Goal: Task Accomplishment & Management: Use online tool/utility

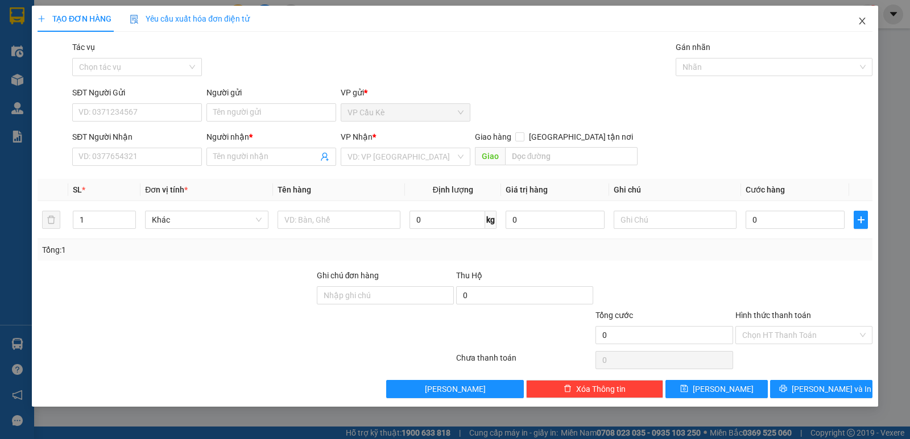
click at [862, 19] on icon "close" at bounding box center [861, 20] width 9 height 9
drag, startPoint x: 870, startPoint y: 3, endPoint x: 859, endPoint y: 22, distance: 21.6
click at [860, 21] on div "TẠO ĐƠN HÀNG Yêu cầu xuất hóa đơn điện tử Transit Pickup Surcharge Ids Transit …" at bounding box center [455, 219] width 910 height 439
click at [859, 22] on icon "close" at bounding box center [861, 20] width 9 height 9
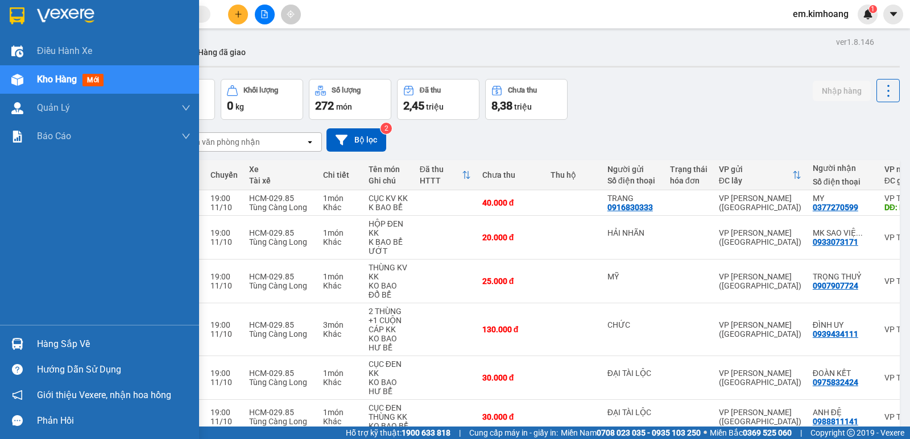
click at [58, 339] on div "Hàng sắp về" at bounding box center [113, 344] width 153 height 17
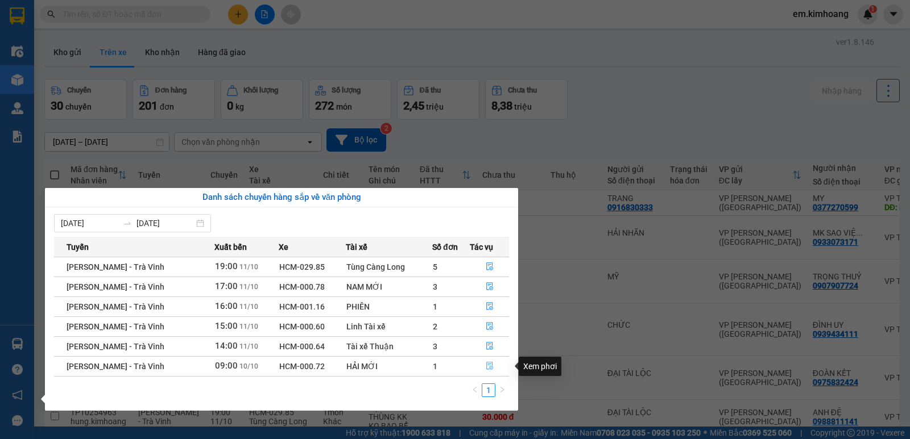
click at [488, 363] on icon "file-done" at bounding box center [490, 366] width 8 height 8
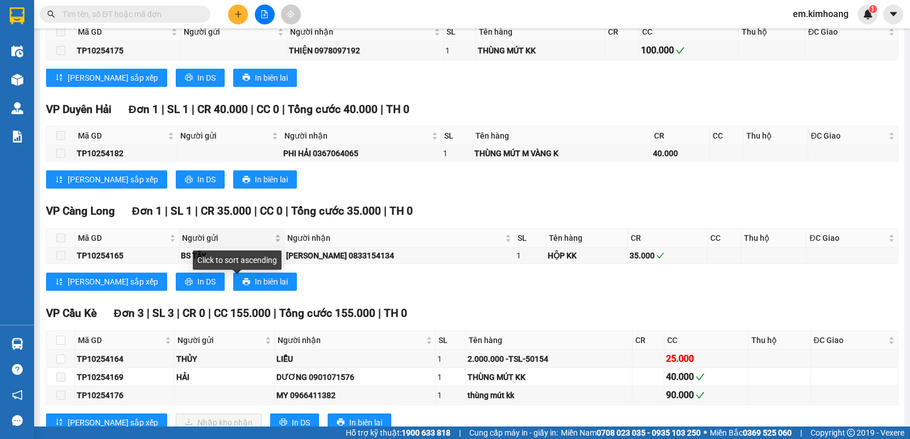
scroll to position [828, 0]
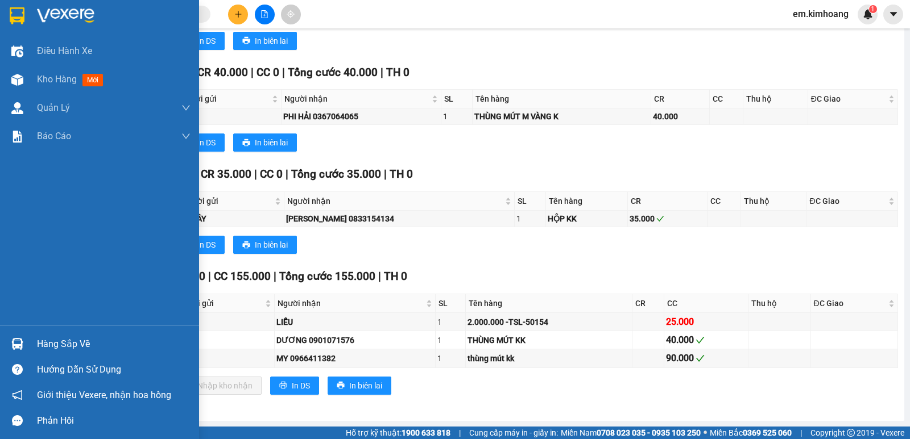
drag, startPoint x: 47, startPoint y: 343, endPoint x: 72, endPoint y: 341, distance: 25.1
click at [47, 343] on div "Hàng sắp về" at bounding box center [113, 344] width 153 height 17
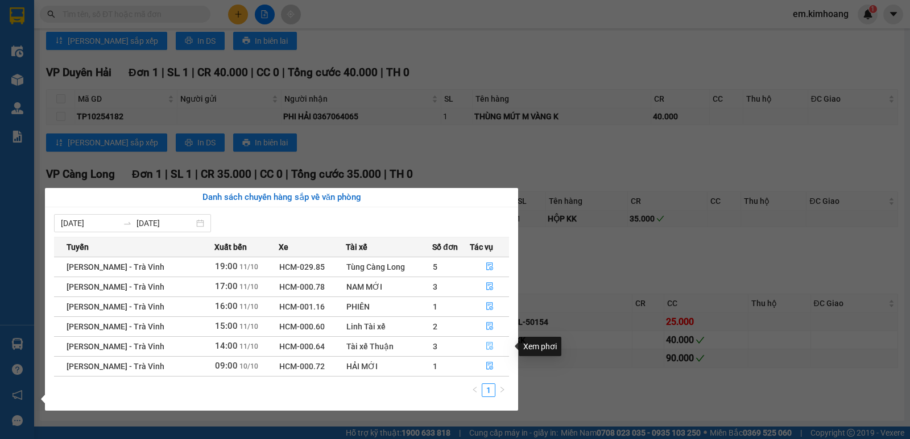
click at [486, 345] on icon "file-done" at bounding box center [489, 347] width 7 height 8
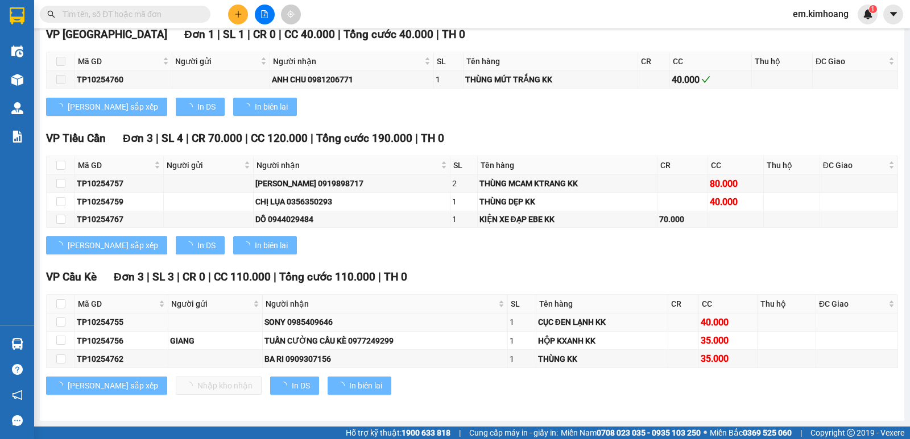
type input "11/10/2025"
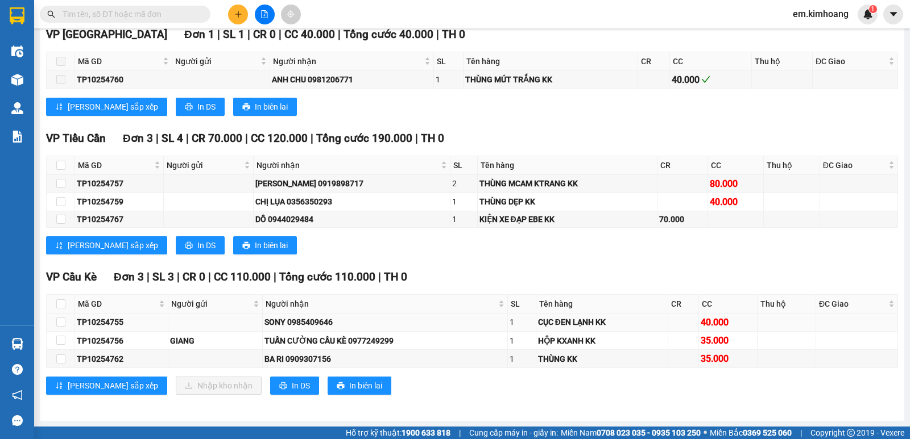
scroll to position [574, 0]
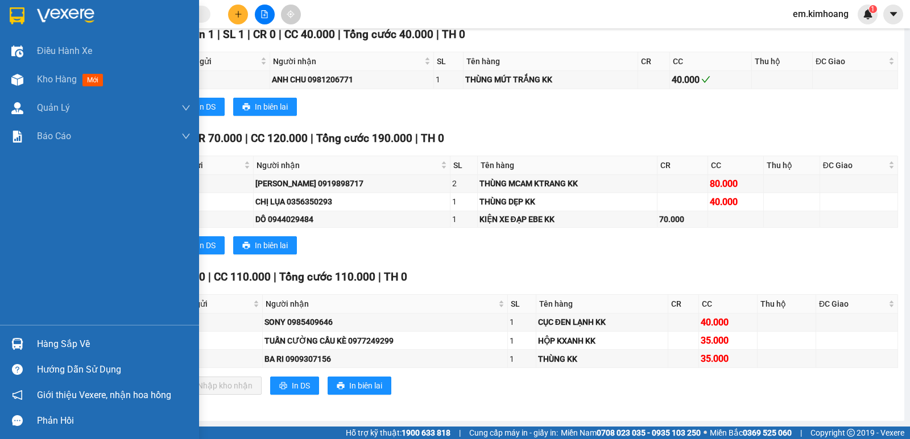
drag, startPoint x: 84, startPoint y: 343, endPoint x: 105, endPoint y: 341, distance: 21.7
click at [85, 343] on div "Hàng sắp về" at bounding box center [113, 344] width 153 height 17
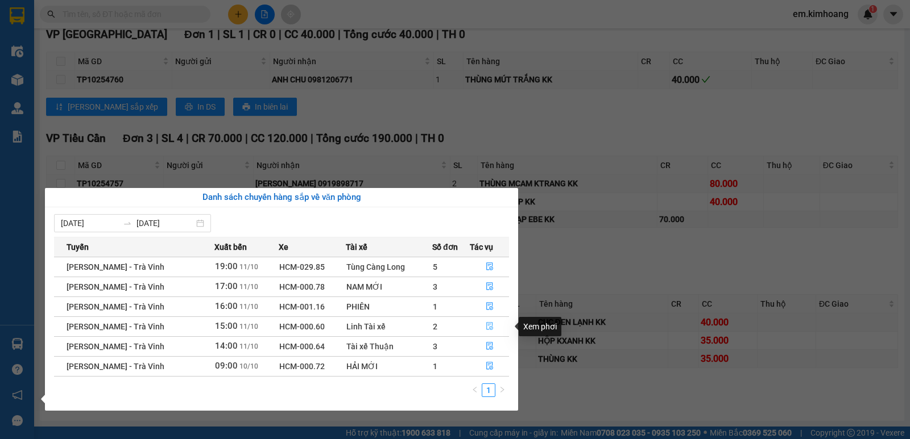
click at [487, 323] on icon "file-done" at bounding box center [490, 326] width 8 height 8
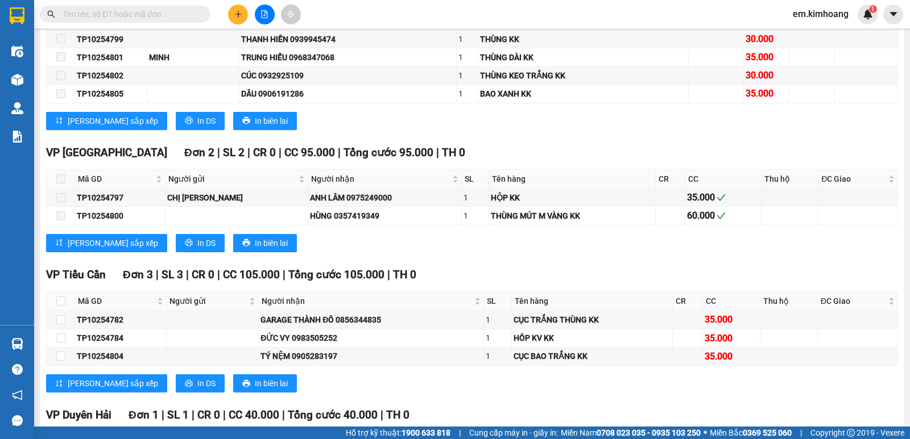
scroll to position [1034, 0]
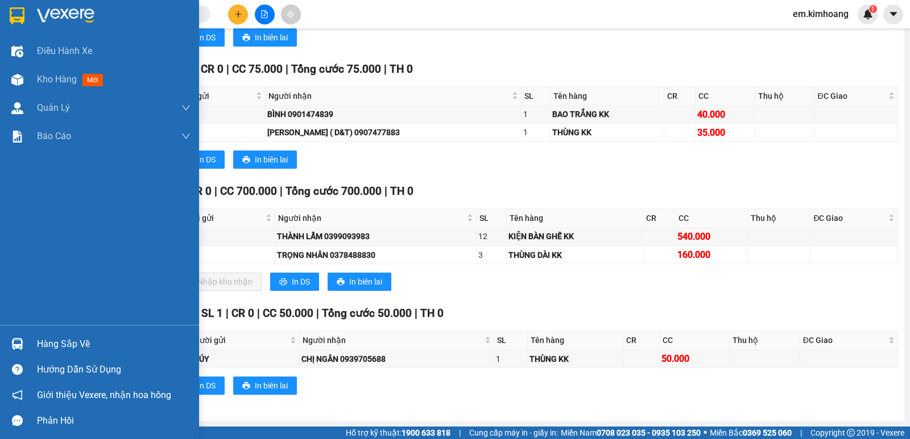
drag, startPoint x: 57, startPoint y: 342, endPoint x: 441, endPoint y: 337, distance: 384.4
click at [63, 342] on div "Hàng sắp về" at bounding box center [113, 344] width 153 height 17
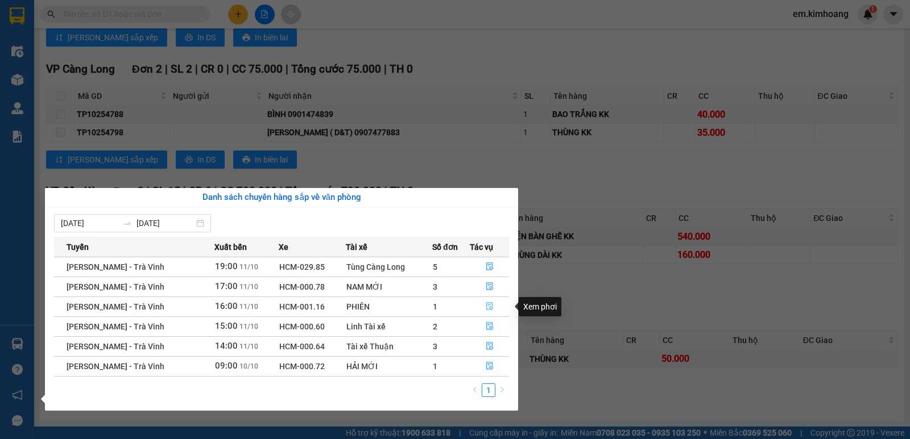
click at [486, 304] on icon "file-done" at bounding box center [490, 306] width 8 height 8
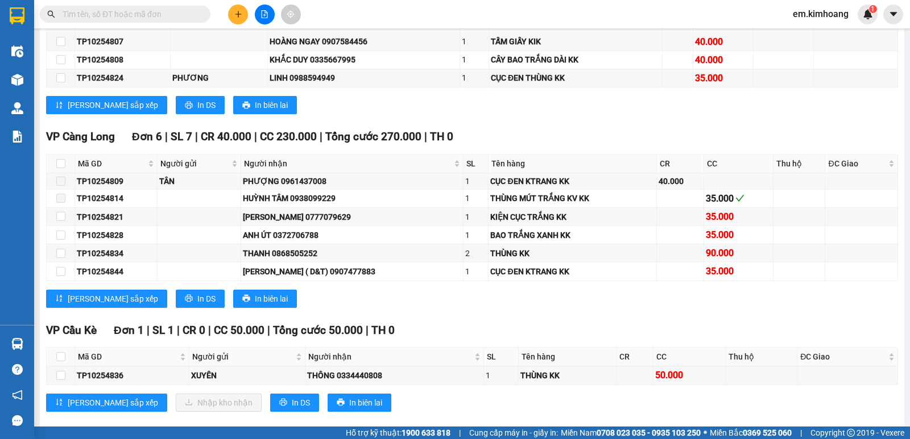
scroll to position [1025, 0]
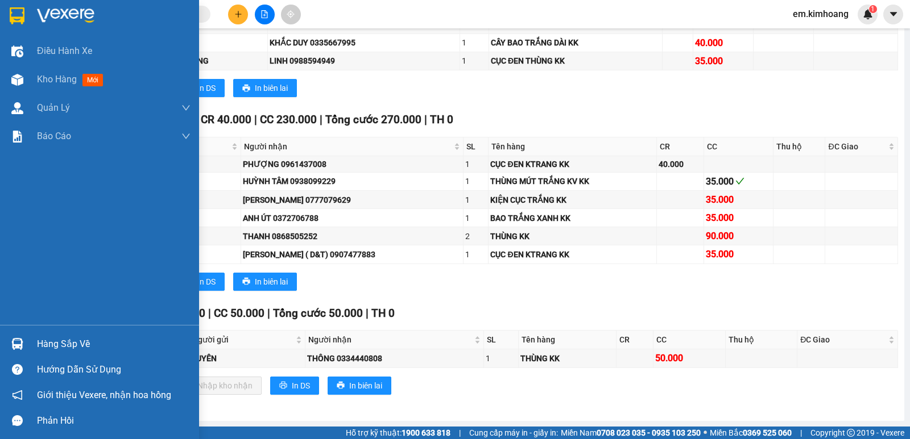
click at [69, 338] on div "Hàng sắp về" at bounding box center [113, 344] width 153 height 17
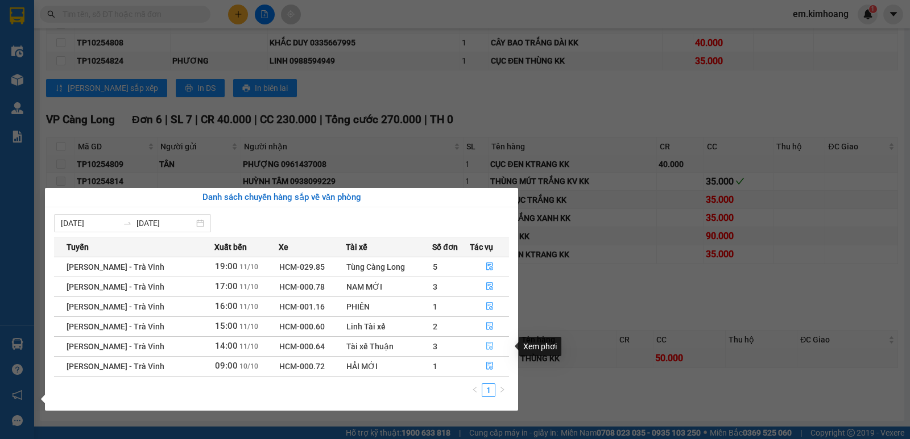
click at [489, 346] on icon "file-done" at bounding box center [490, 346] width 8 height 8
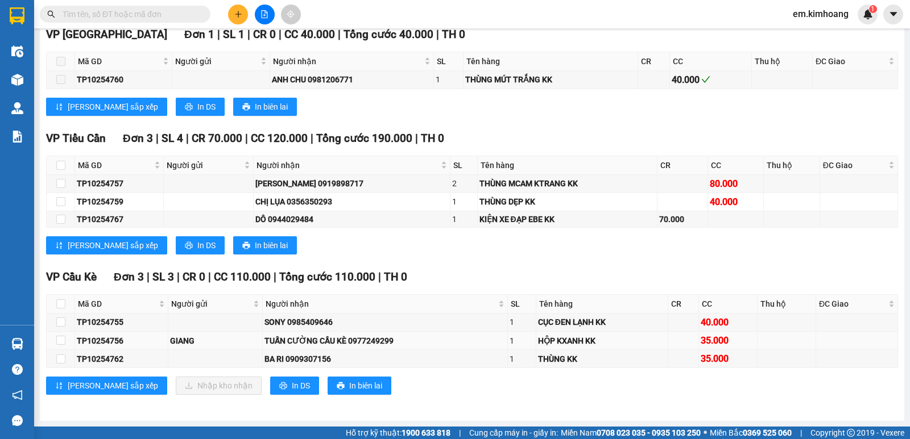
scroll to position [574, 0]
click at [59, 322] on input "checkbox" at bounding box center [60, 322] width 9 height 9
checkbox input "true"
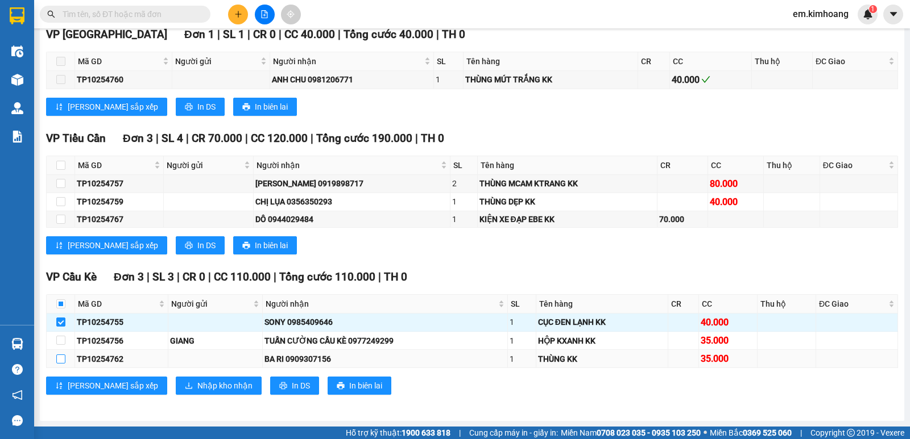
click at [56, 360] on input "checkbox" at bounding box center [60, 359] width 9 height 9
checkbox input "true"
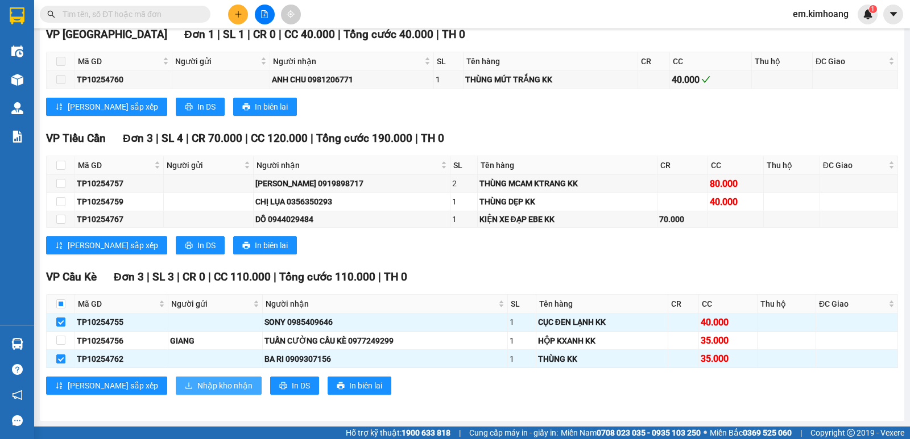
click at [197, 387] on span "Nhập kho nhận" at bounding box center [224, 386] width 55 height 13
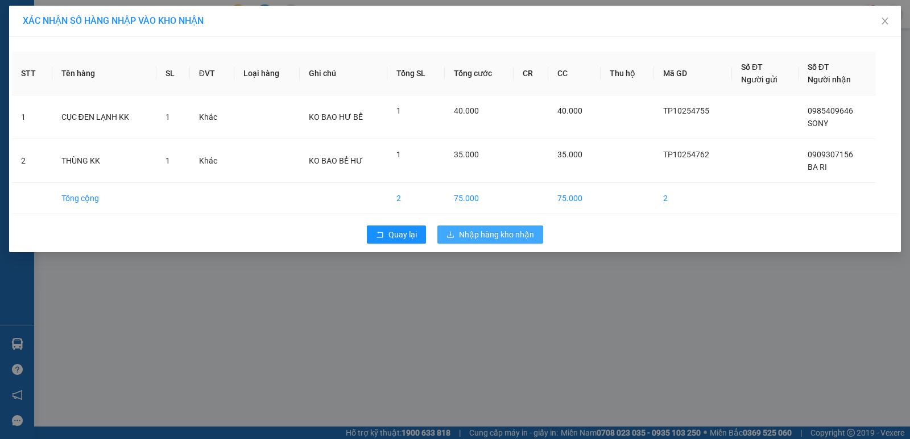
click at [495, 231] on span "Nhập hàng kho nhận" at bounding box center [496, 235] width 75 height 13
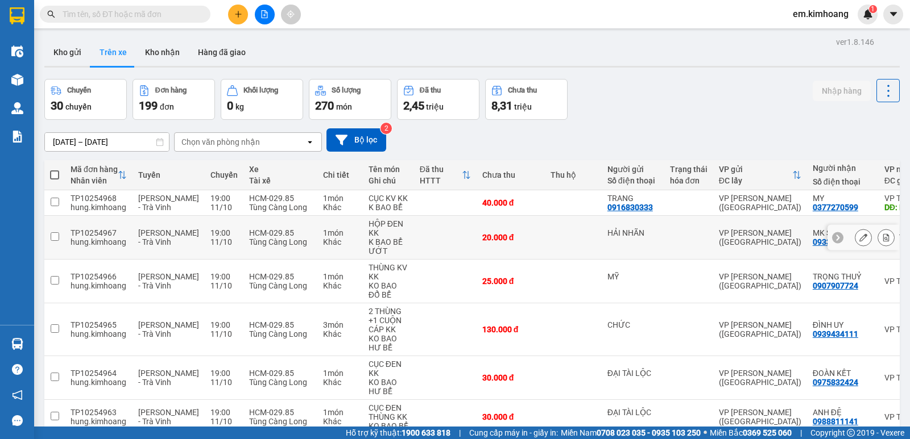
click at [250, 250] on td "HCM-029.85 Tùng Càng Long" at bounding box center [280, 238] width 74 height 44
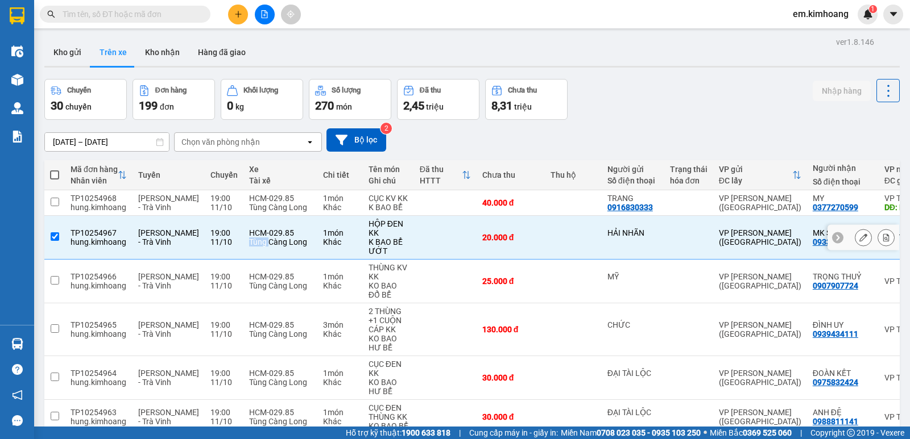
click at [250, 250] on td "HCM-029.85 Tùng Càng Long" at bounding box center [280, 238] width 74 height 44
checkbox input "false"
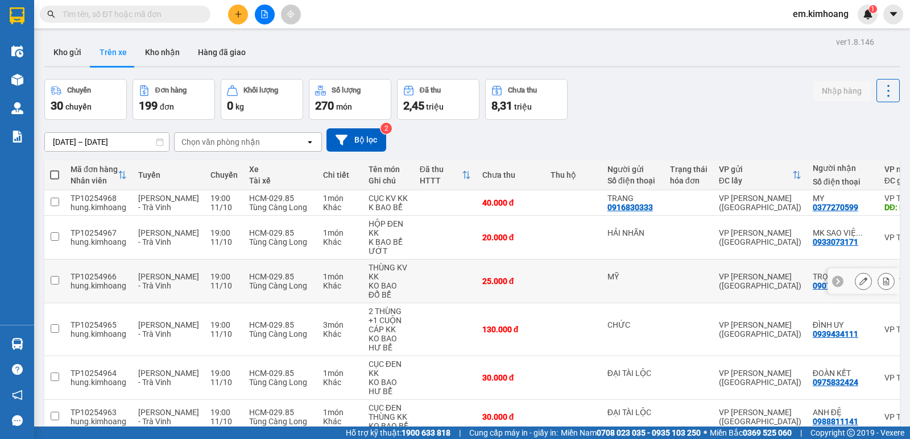
click at [249, 277] on div "HCM-029.85" at bounding box center [280, 276] width 63 height 9
checkbox input "true"
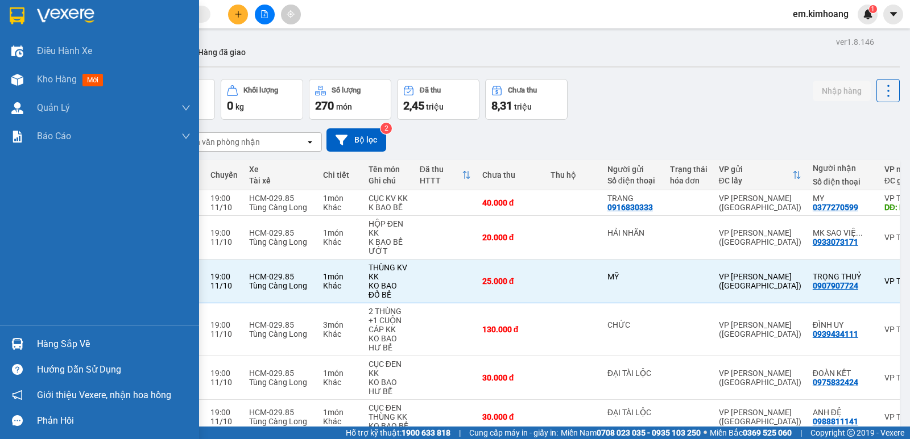
drag, startPoint x: 56, startPoint y: 342, endPoint x: 74, endPoint y: 355, distance: 22.7
click at [56, 342] on div "Hàng sắp về" at bounding box center [113, 344] width 153 height 17
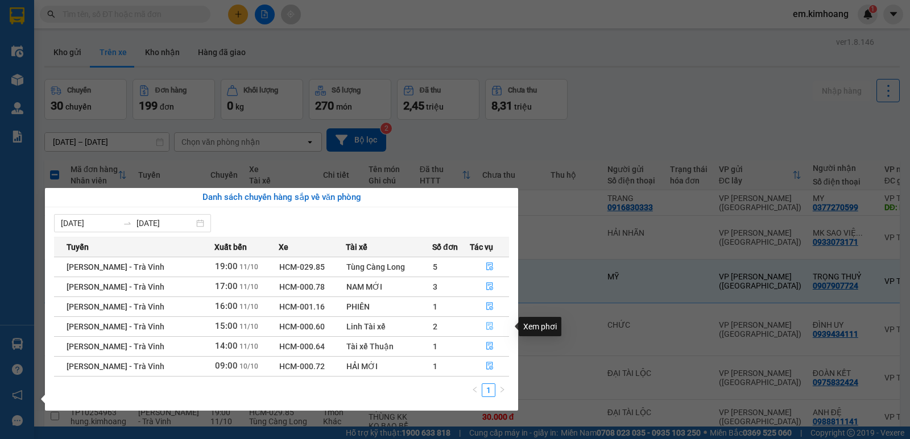
click at [491, 326] on icon "file-done" at bounding box center [489, 327] width 7 height 8
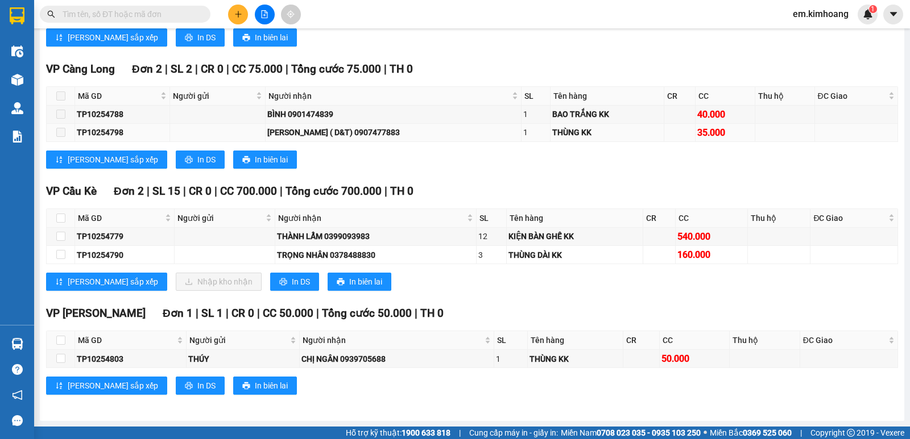
scroll to position [1034, 0]
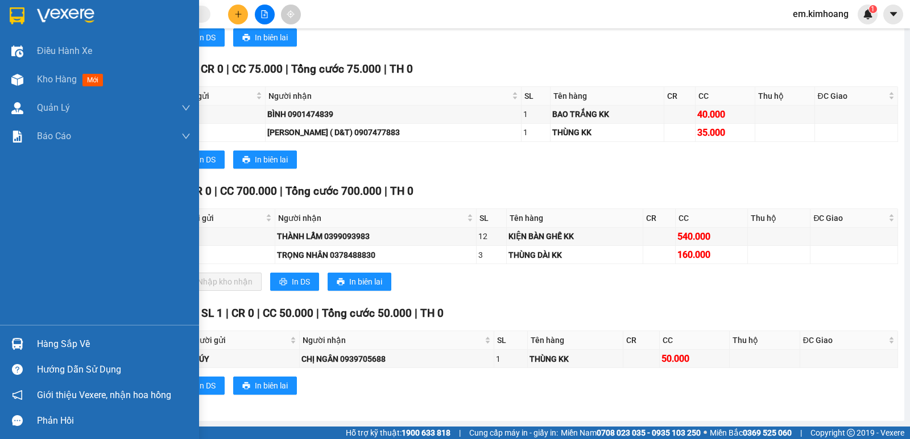
click at [71, 344] on div "Hàng sắp về" at bounding box center [113, 344] width 153 height 17
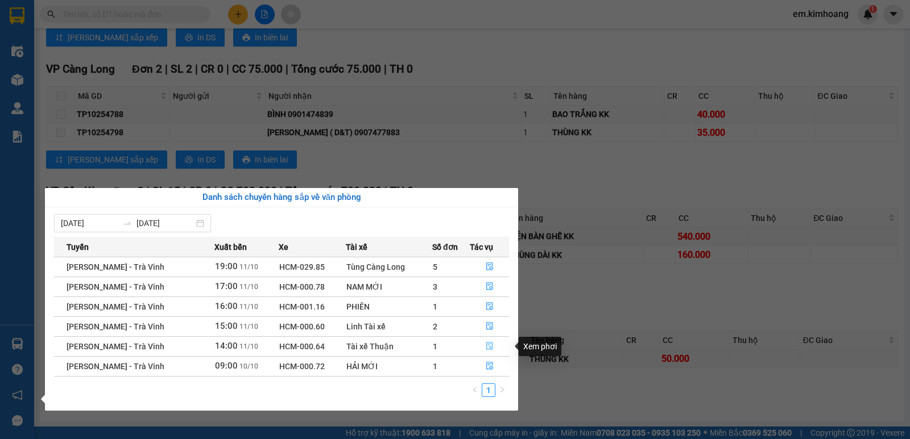
click at [489, 348] on icon "file-done" at bounding box center [489, 347] width 7 height 8
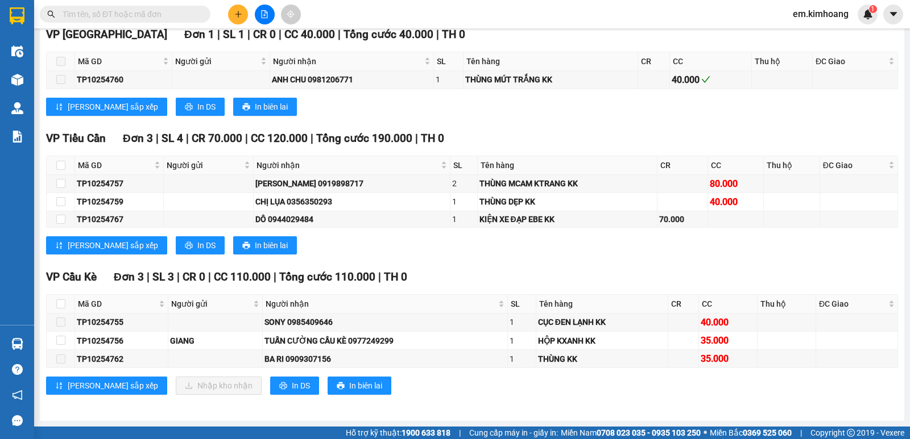
scroll to position [574, 0]
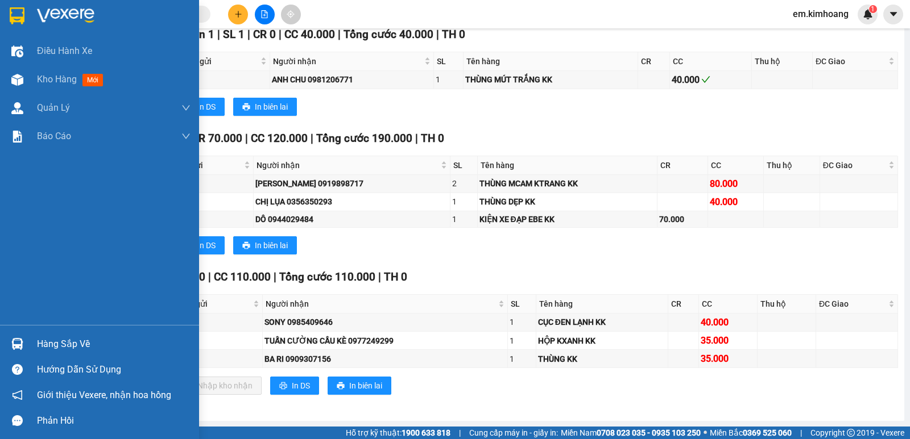
drag, startPoint x: 61, startPoint y: 345, endPoint x: 109, endPoint y: 345, distance: 47.8
click at [65, 345] on div "Hàng sắp về" at bounding box center [113, 344] width 153 height 17
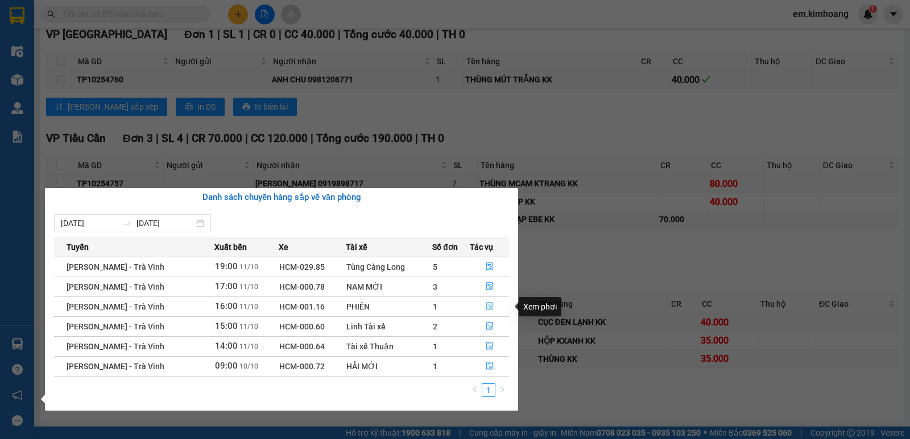
click at [488, 306] on icon "file-done" at bounding box center [490, 306] width 8 height 8
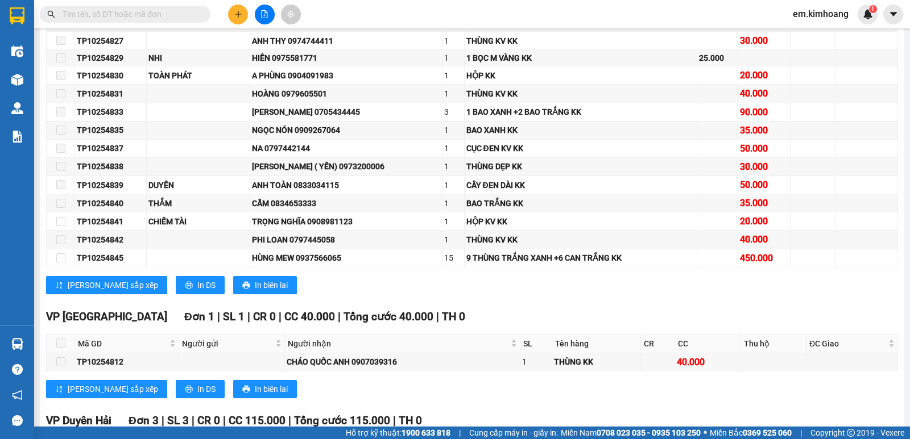
scroll to position [1025, 0]
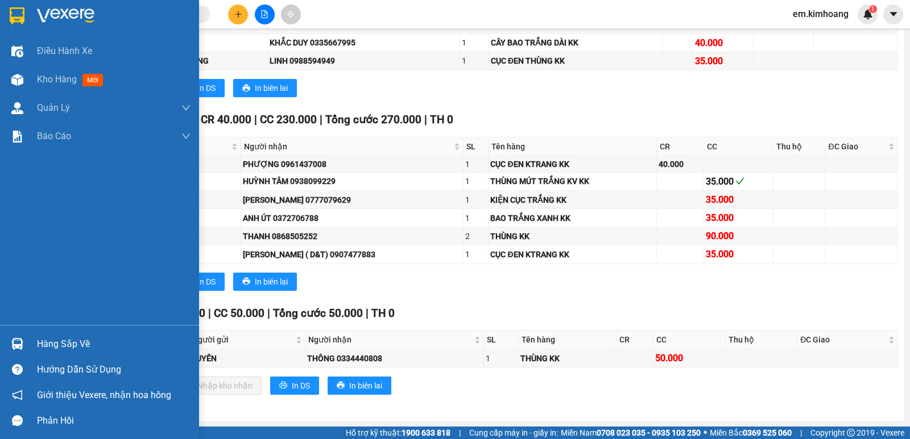
drag, startPoint x: 61, startPoint y: 339, endPoint x: 279, endPoint y: 356, distance: 219.0
click at [62, 339] on div "Hàng sắp về" at bounding box center [113, 344] width 153 height 17
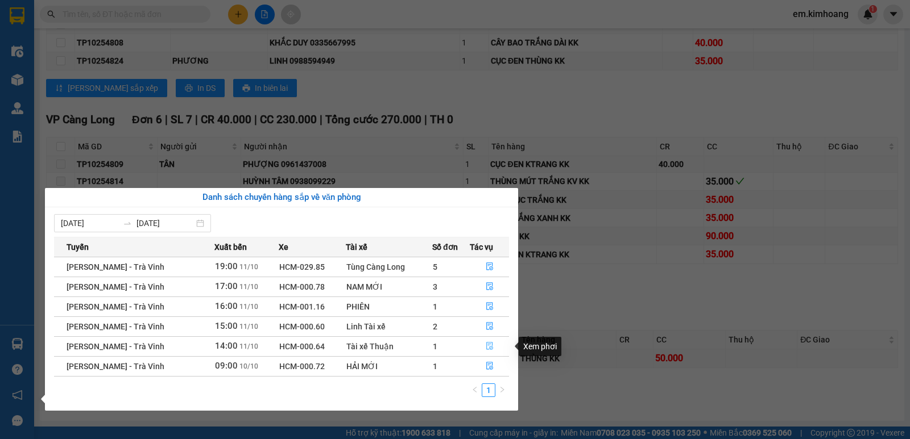
click at [492, 347] on button "button" at bounding box center [489, 347] width 38 height 18
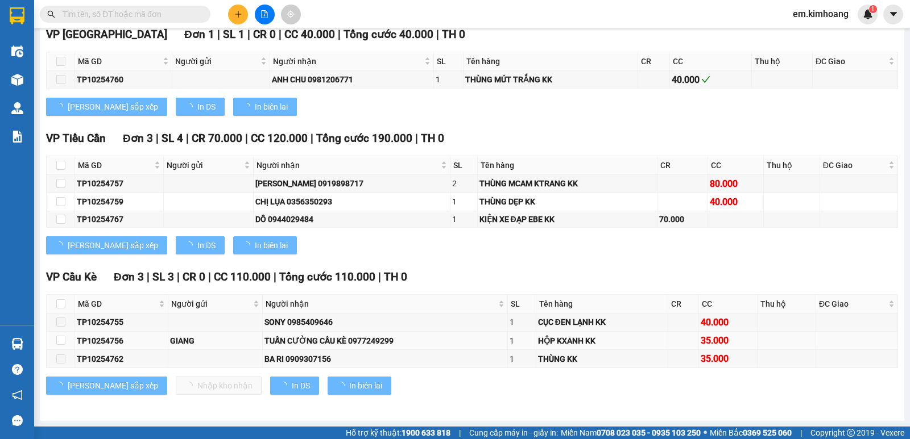
scroll to position [574, 0]
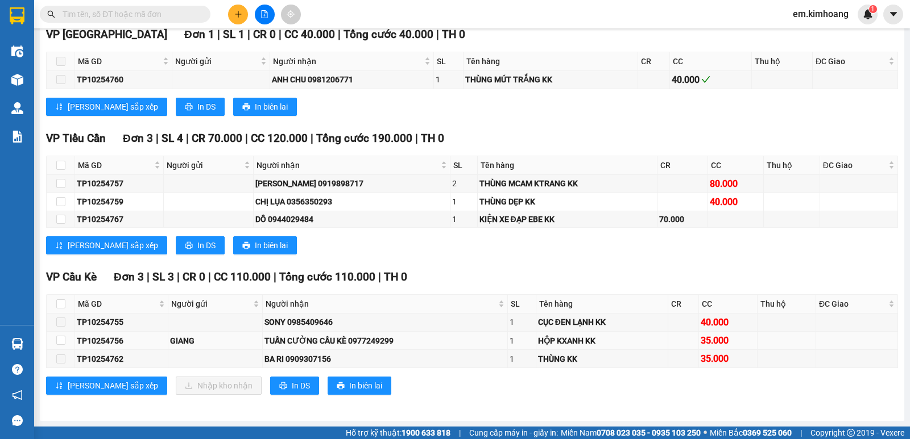
click at [53, 343] on td at bounding box center [61, 341] width 28 height 18
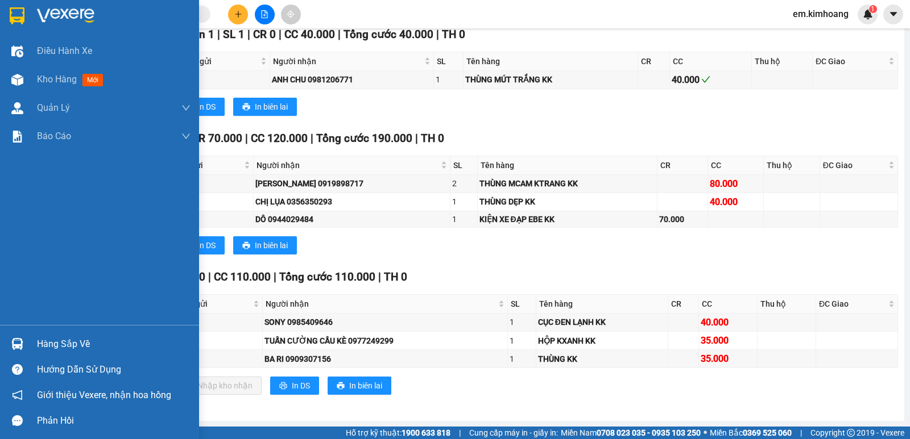
drag, startPoint x: 59, startPoint y: 347, endPoint x: 227, endPoint y: 318, distance: 170.9
click at [60, 347] on div "Hàng sắp về" at bounding box center [113, 344] width 153 height 17
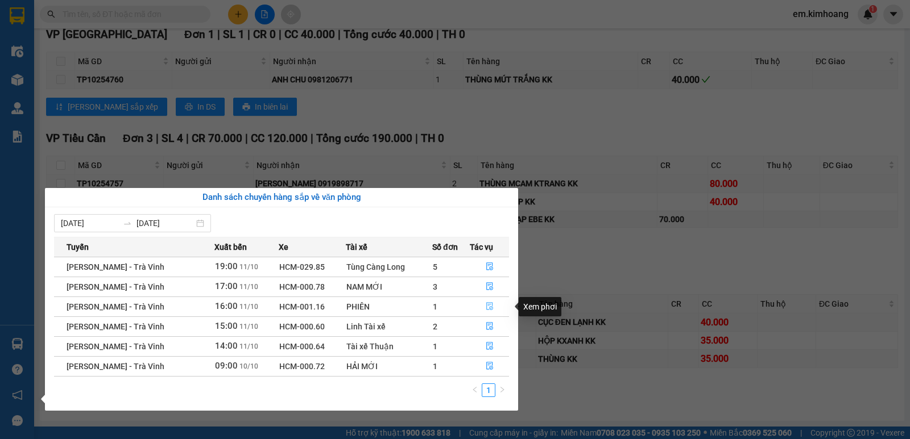
drag, startPoint x: 487, startPoint y: 304, endPoint x: 495, endPoint y: 302, distance: 8.0
click at [489, 304] on icon "file-done" at bounding box center [490, 306] width 8 height 8
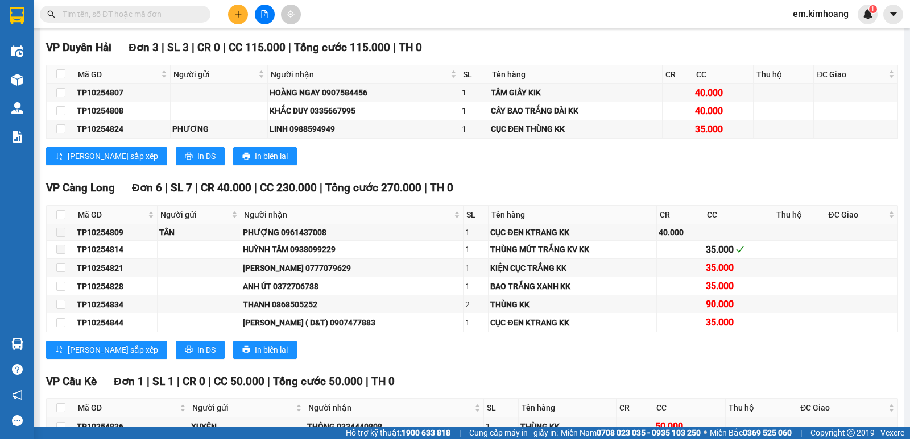
scroll to position [1025, 0]
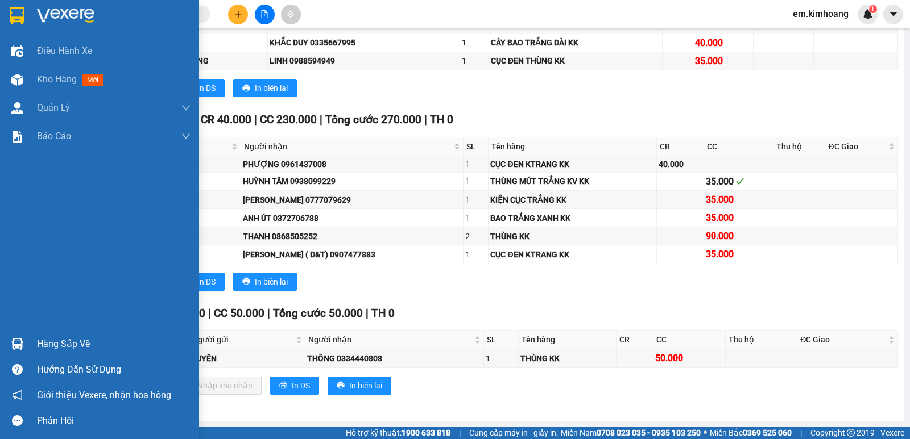
drag, startPoint x: 63, startPoint y: 347, endPoint x: 111, endPoint y: 336, distance: 49.6
click at [67, 347] on div "Hàng sắp về" at bounding box center [113, 344] width 153 height 17
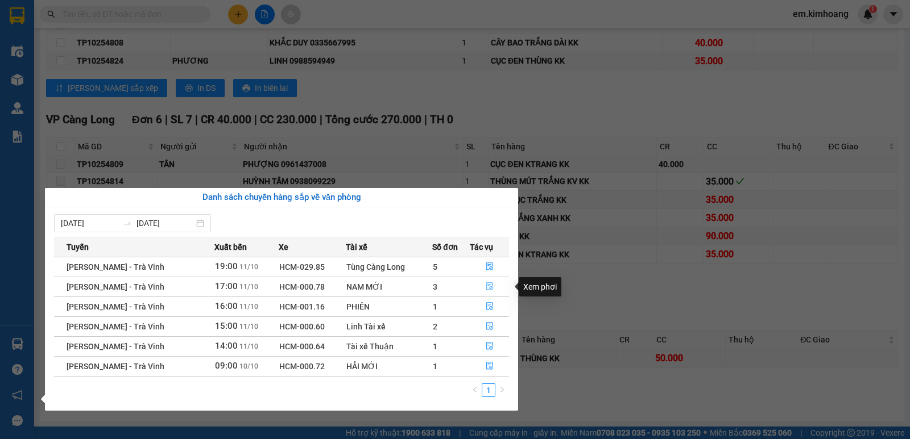
click at [487, 284] on icon "file-done" at bounding box center [490, 287] width 8 height 8
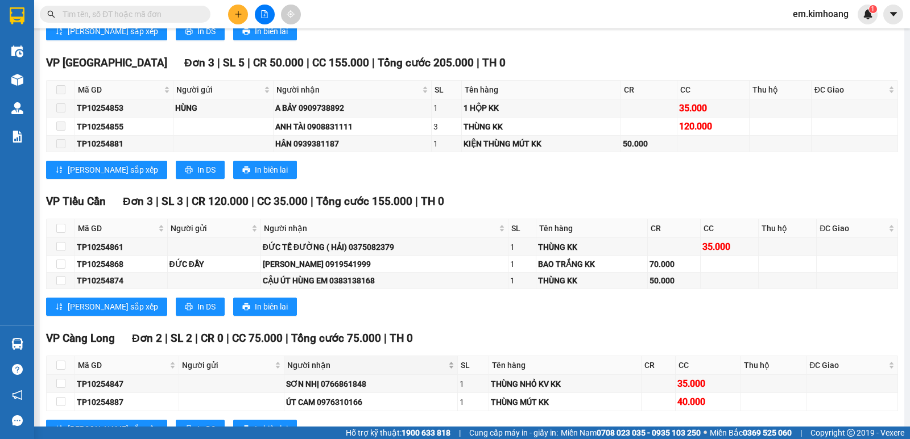
scroll to position [1217, 0]
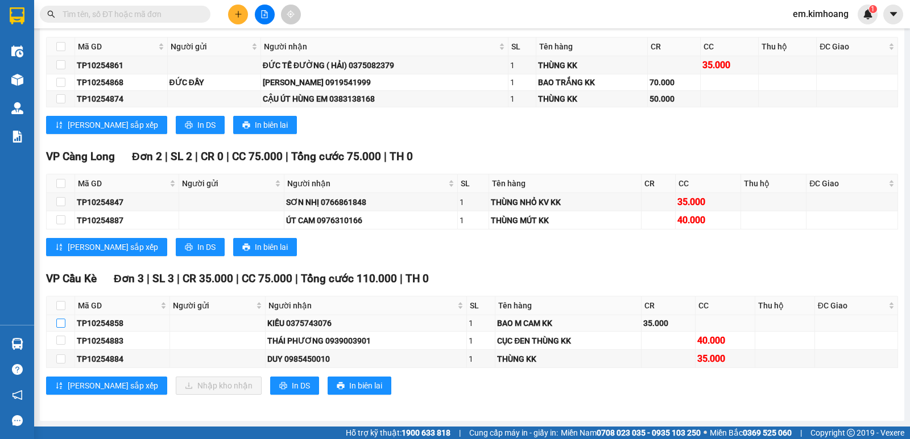
click at [62, 322] on input "checkbox" at bounding box center [60, 323] width 9 height 9
checkbox input "true"
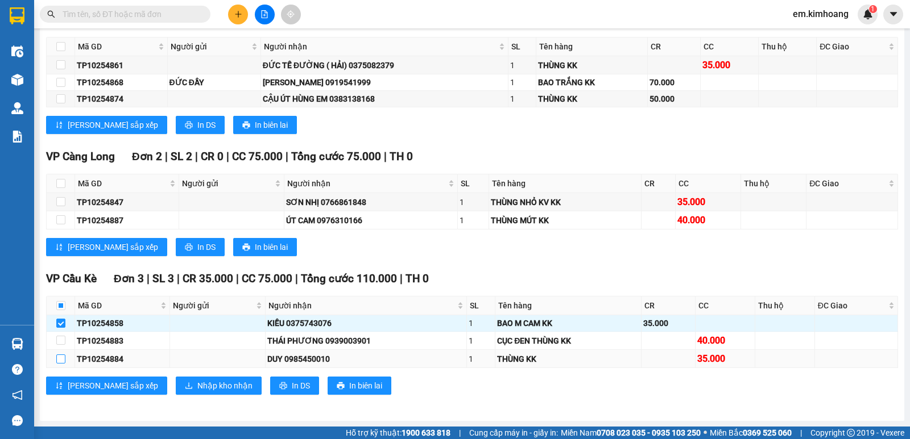
click at [59, 358] on input "checkbox" at bounding box center [60, 359] width 9 height 9
checkbox input "true"
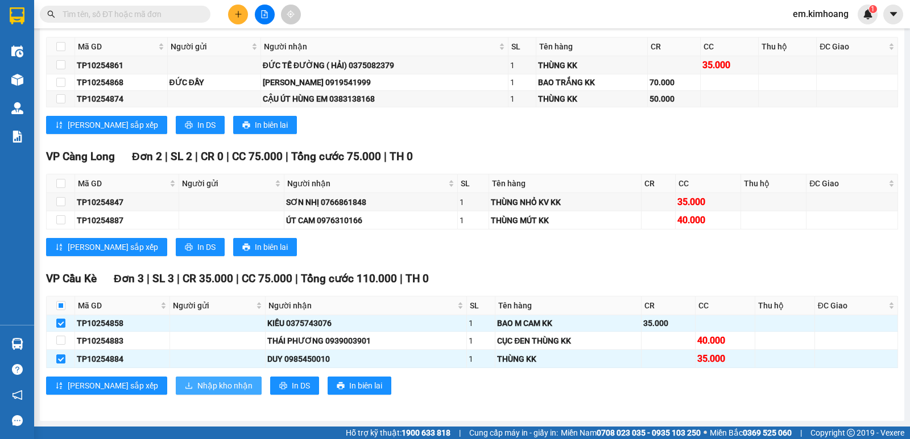
click at [197, 385] on span "Nhập kho nhận" at bounding box center [224, 386] width 55 height 13
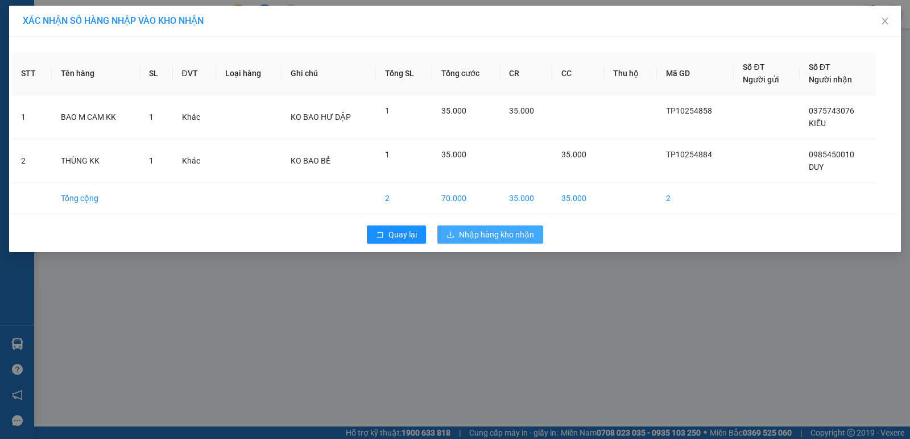
click at [497, 236] on span "Nhập hàng kho nhận" at bounding box center [496, 235] width 75 height 13
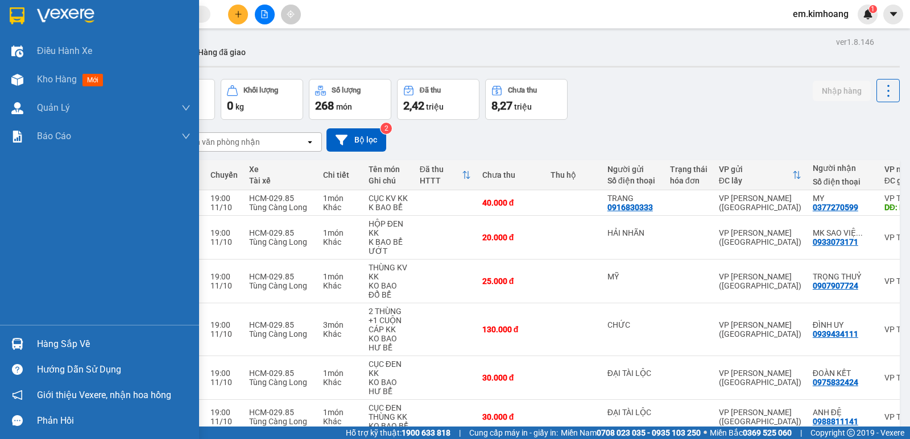
click at [52, 339] on div "Hàng sắp về" at bounding box center [113, 344] width 153 height 17
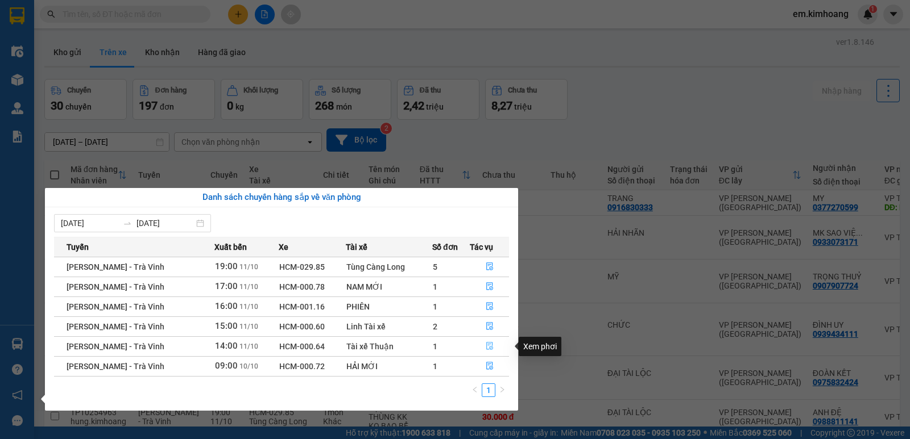
click at [488, 345] on icon "file-done" at bounding box center [489, 347] width 7 height 8
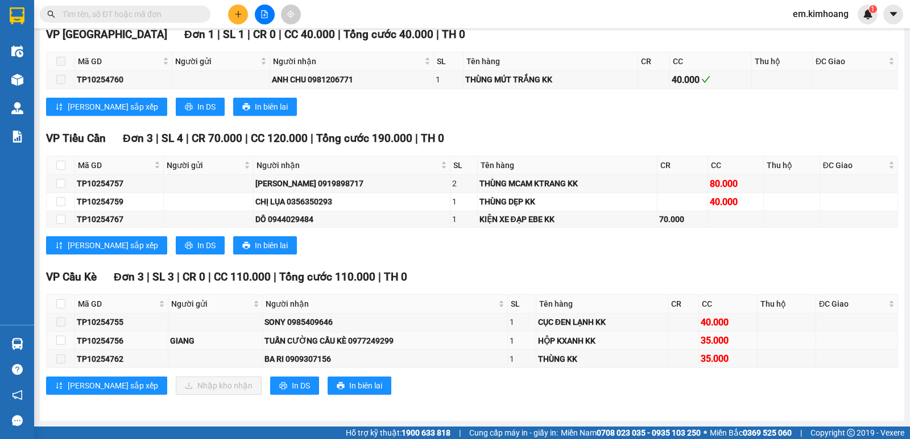
scroll to position [574, 0]
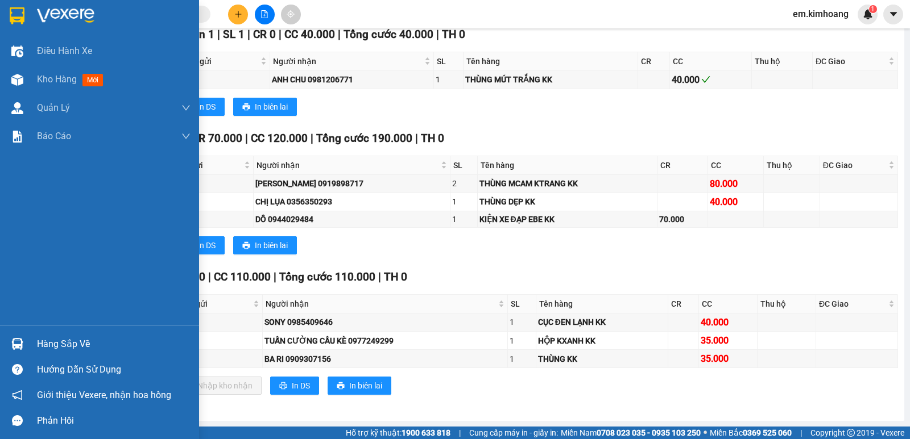
drag, startPoint x: 55, startPoint y: 337, endPoint x: 97, endPoint y: 337, distance: 42.6
click at [55, 337] on div "Hàng sắp về" at bounding box center [113, 344] width 153 height 17
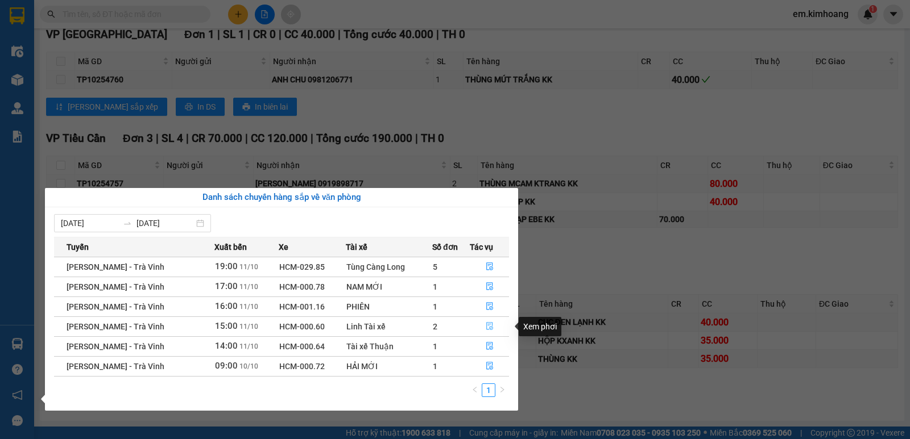
click at [486, 326] on icon "file-done" at bounding box center [490, 326] width 8 height 8
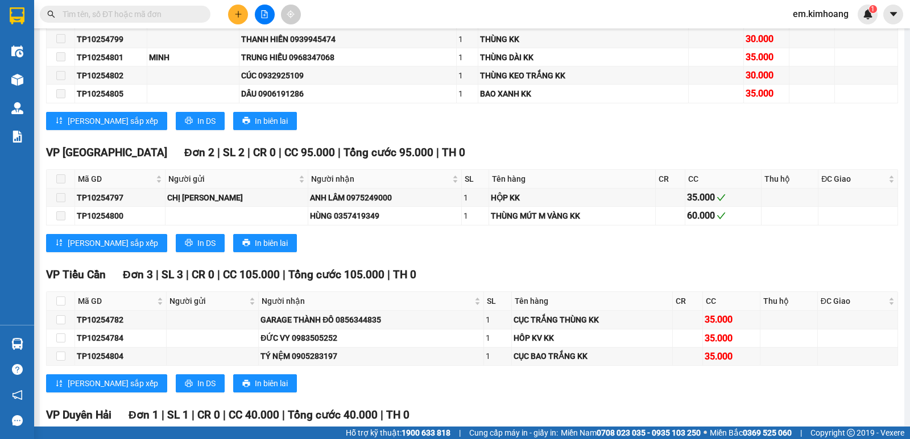
scroll to position [1034, 0]
